Goal: Information Seeking & Learning: Learn about a topic

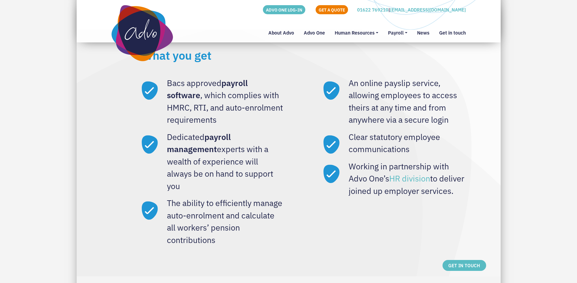
scroll to position [604, 0]
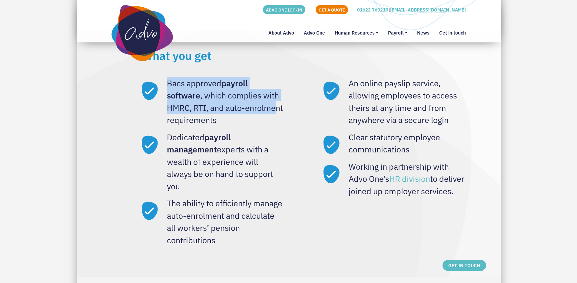
drag, startPoint x: 167, startPoint y: 85, endPoint x: 198, endPoint y: 122, distance: 48.5
click at [198, 122] on li "Bacs approved payroll software , which complies with HMRC, RTI, and auto-enrolm…" at bounding box center [213, 101] width 142 height 49
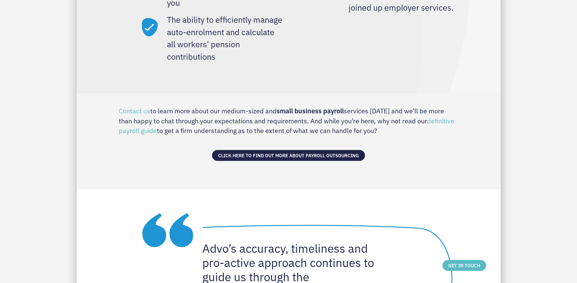
scroll to position [827, 0]
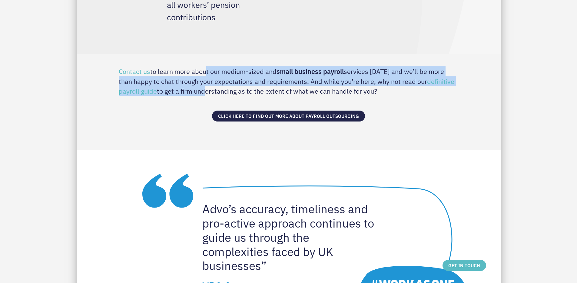
drag, startPoint x: 201, startPoint y: 86, endPoint x: 204, endPoint y: 67, distance: 19.5
click at [204, 67] on p "Contact us to learn more about our medium-sized and small business payroll serv…" at bounding box center [289, 72] width 340 height 48
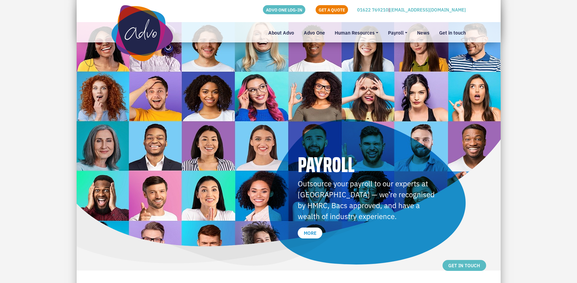
scroll to position [0, 0]
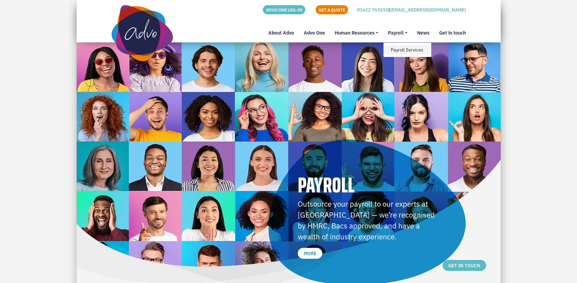
click at [402, 51] on link "Payroll Services" at bounding box center [408, 49] width 48 height 9
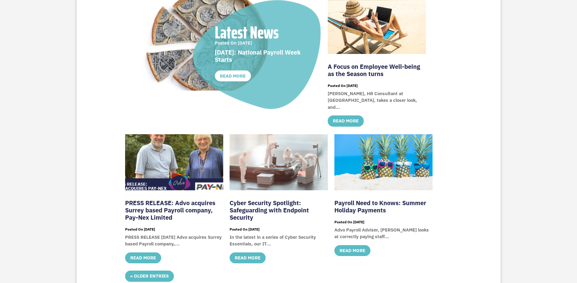
scroll to position [147, 0]
click at [164, 203] on link "PRESS RELEASE: Advo acquires Surrey based Payroll company, Pay-Nex Limited" at bounding box center [170, 209] width 90 height 23
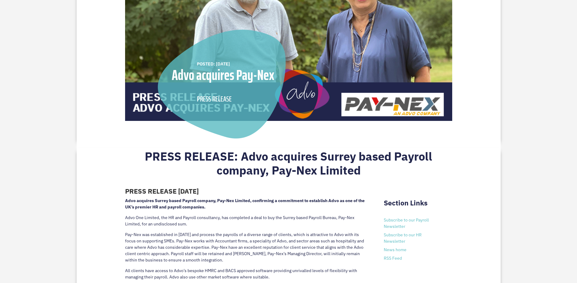
scroll to position [182, 0]
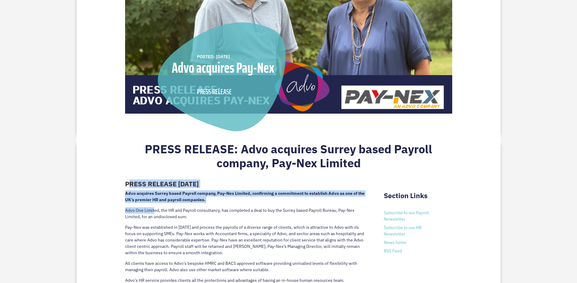
drag, startPoint x: 129, startPoint y: 183, endPoint x: 155, endPoint y: 207, distance: 35.6
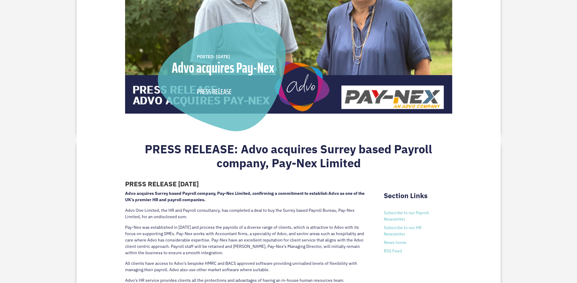
click at [155, 207] on p "Advo One Limited, the HR and Payroll consultancy, has completed a deal to buy t…" at bounding box center [245, 215] width 241 height 17
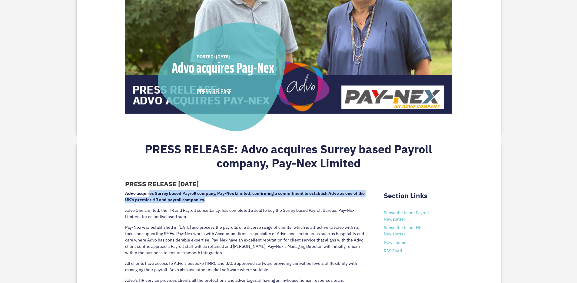
drag, startPoint x: 204, startPoint y: 202, endPoint x: 148, endPoint y: 191, distance: 57.4
click at [148, 191] on strong "Advo acquires Surrey based Payroll company, Pay-Nex Limited, confirming a commi…" at bounding box center [245, 197] width 240 height 12
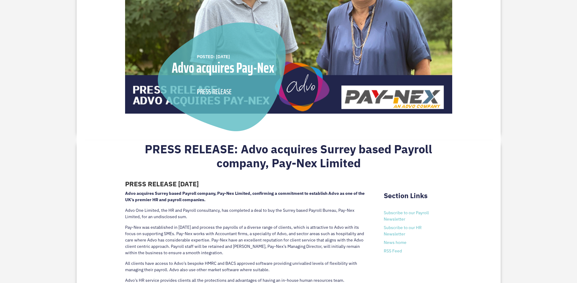
click at [148, 191] on strong "Advo acquires Surrey based Payroll company, Pay-Nex Limited, confirming a commi…" at bounding box center [245, 197] width 240 height 12
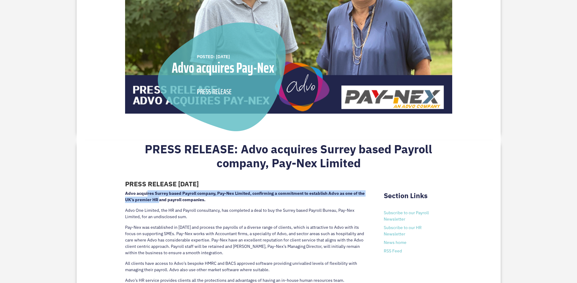
drag, startPoint x: 148, startPoint y: 195, endPoint x: 159, endPoint y: 202, distance: 13.5
click at [159, 202] on strong "Advo acquires Surrey based Payroll company, Pay-Nex Limited, confirming a commi…" at bounding box center [245, 197] width 240 height 12
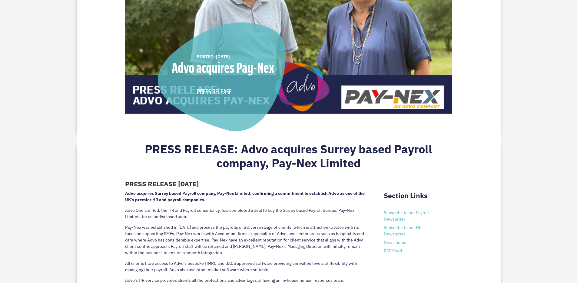
click at [159, 203] on p "Advo acquires Surrey based Payroll company, Pay-Nex Limited, confirming a commi…" at bounding box center [245, 198] width 241 height 17
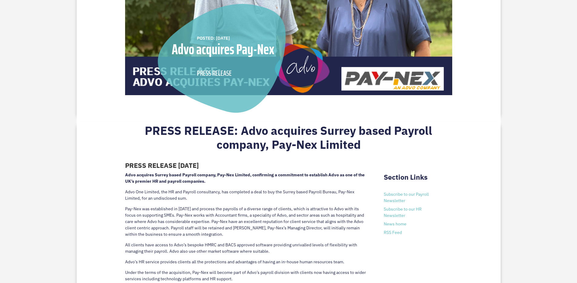
scroll to position [208, 0]
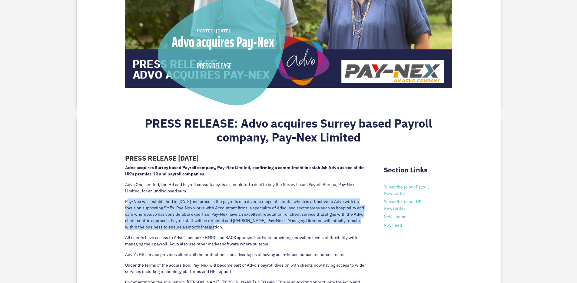
drag, startPoint x: 126, startPoint y: 200, endPoint x: 226, endPoint y: 226, distance: 103.5
click at [226, 226] on p "Pay-Nex was established in 2015 and process the payrolls of a diverse range of …" at bounding box center [245, 216] width 241 height 36
drag, startPoint x: 237, startPoint y: 228, endPoint x: 107, endPoint y: 201, distance: 133.3
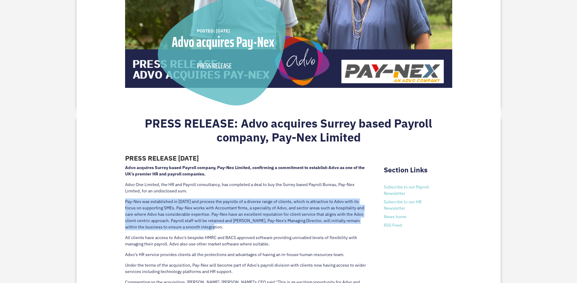
drag, startPoint x: 107, startPoint y: 201, endPoint x: 212, endPoint y: 227, distance: 109.0
click at [212, 227] on p "Pay-Nex was established in 2015 and process the payrolls of a diverse range of …" at bounding box center [245, 216] width 241 height 36
drag, startPoint x: 212, startPoint y: 227, endPoint x: 170, endPoint y: 195, distance: 52.6
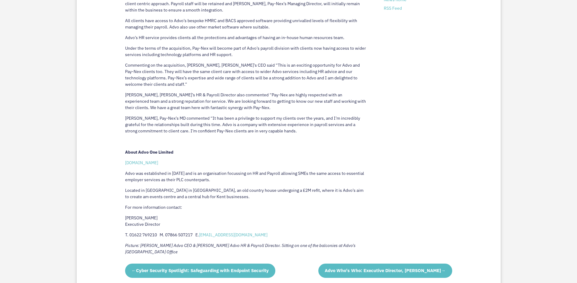
scroll to position [444, 0]
